Goal: Task Accomplishment & Management: Complete application form

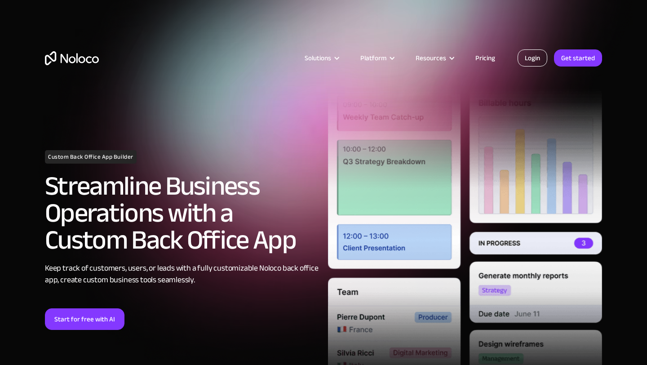
click at [535, 59] on link "Login" at bounding box center [533, 57] width 30 height 17
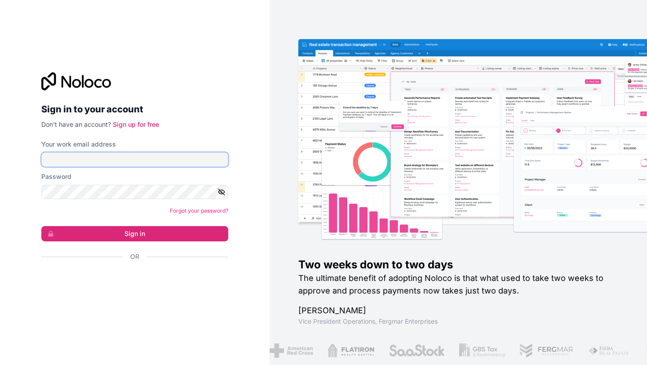
click at [95, 161] on input "Your work email address" at bounding box center [134, 159] width 187 height 14
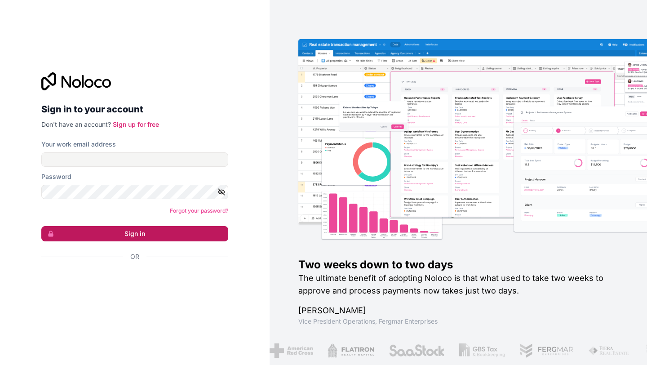
click at [107, 233] on button "Sign in" at bounding box center [134, 233] width 187 height 15
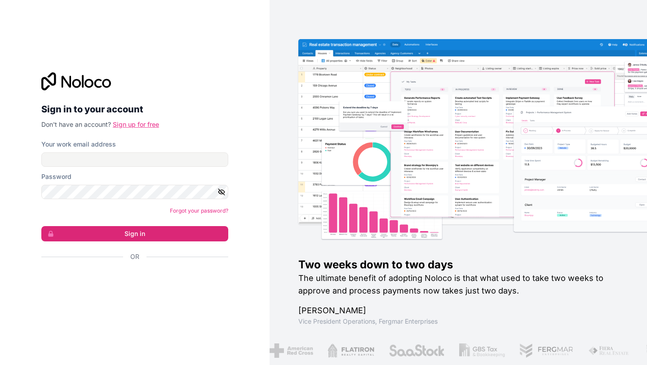
click at [133, 125] on link "Sign up for free" at bounding box center [136, 124] width 46 height 8
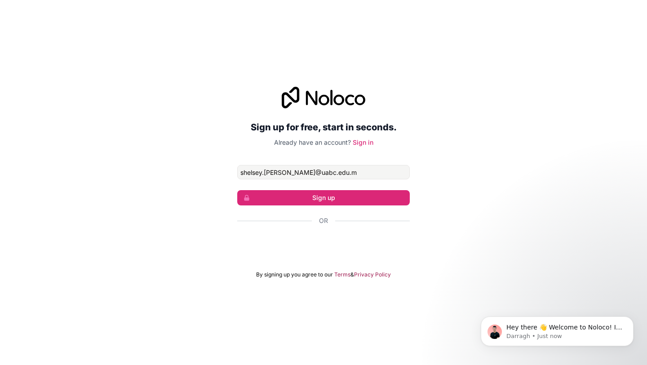
type input "[PERSON_NAME][EMAIL_ADDRESS][DOMAIN_NAME]"
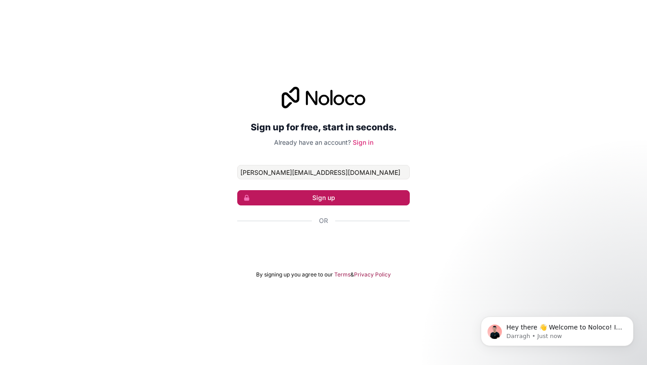
click at [284, 198] on button "Sign up" at bounding box center [323, 197] width 173 height 15
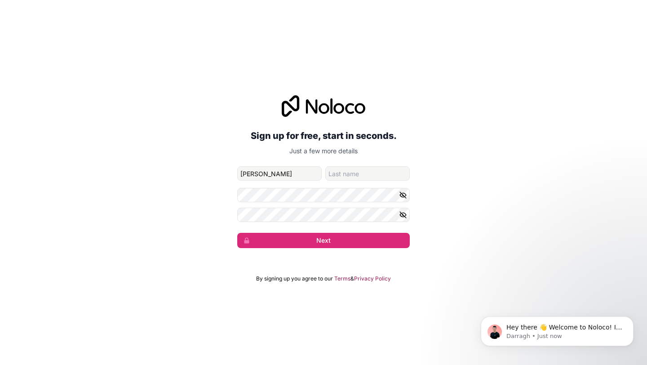
type input "[PERSON_NAME]"
click at [341, 173] on input "family-name" at bounding box center [367, 173] width 85 height 14
type input "[PERSON_NAME]"
click at [237, 233] on button "Next" at bounding box center [323, 240] width 173 height 15
